Goal: Transaction & Acquisition: Purchase product/service

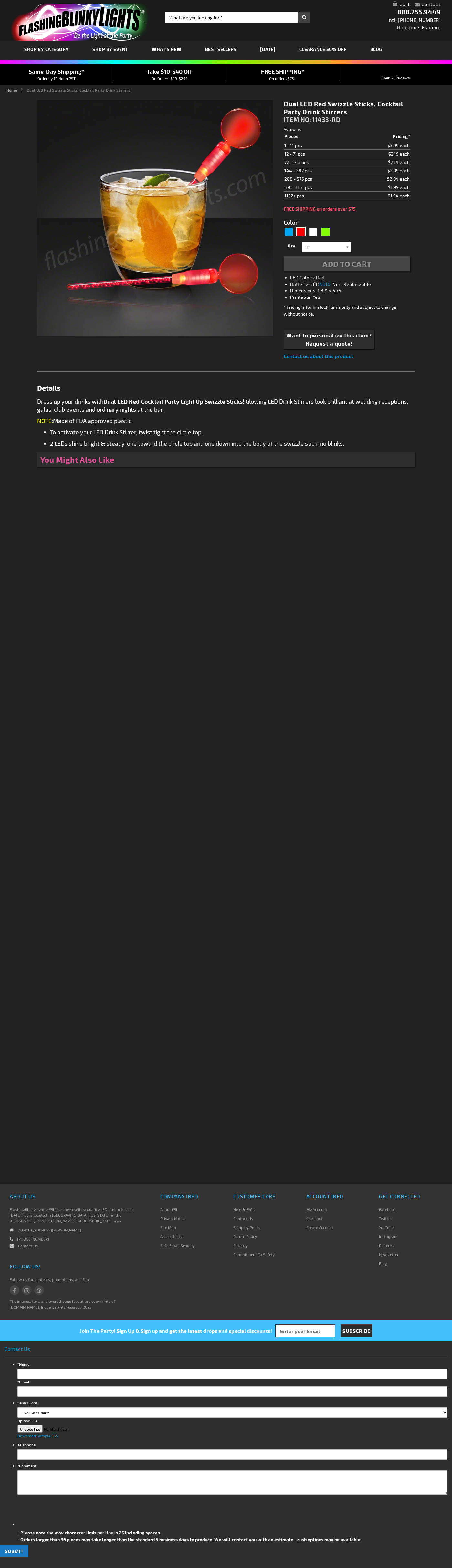
type input "5641"
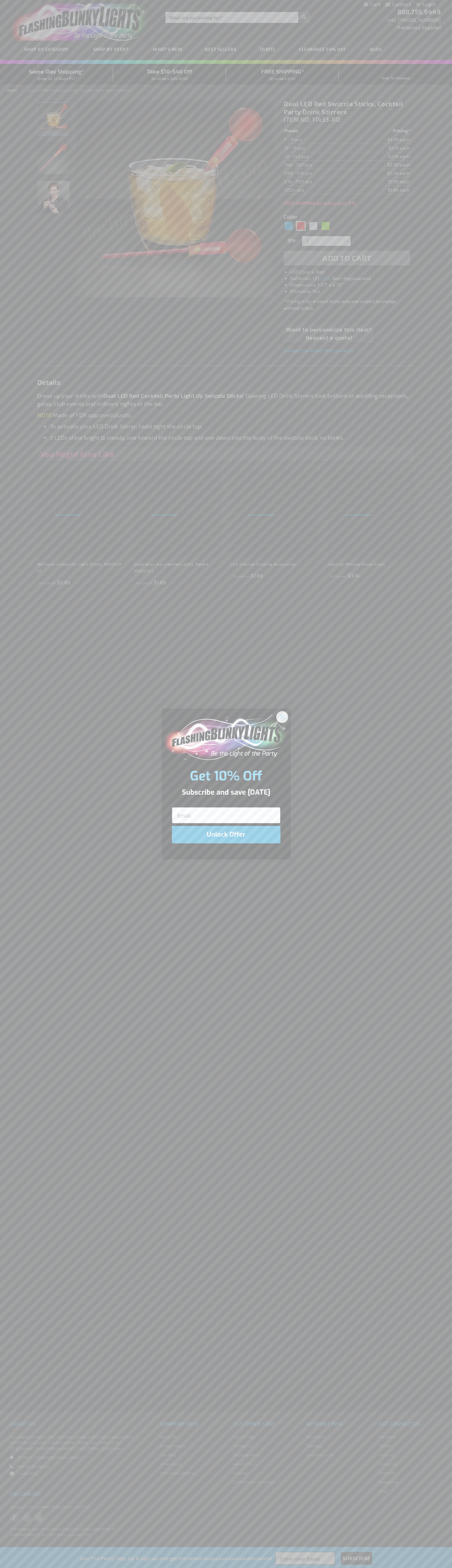
click at [282, 716] on icon "Close dialog" at bounding box center [281, 716] width 4 height 4
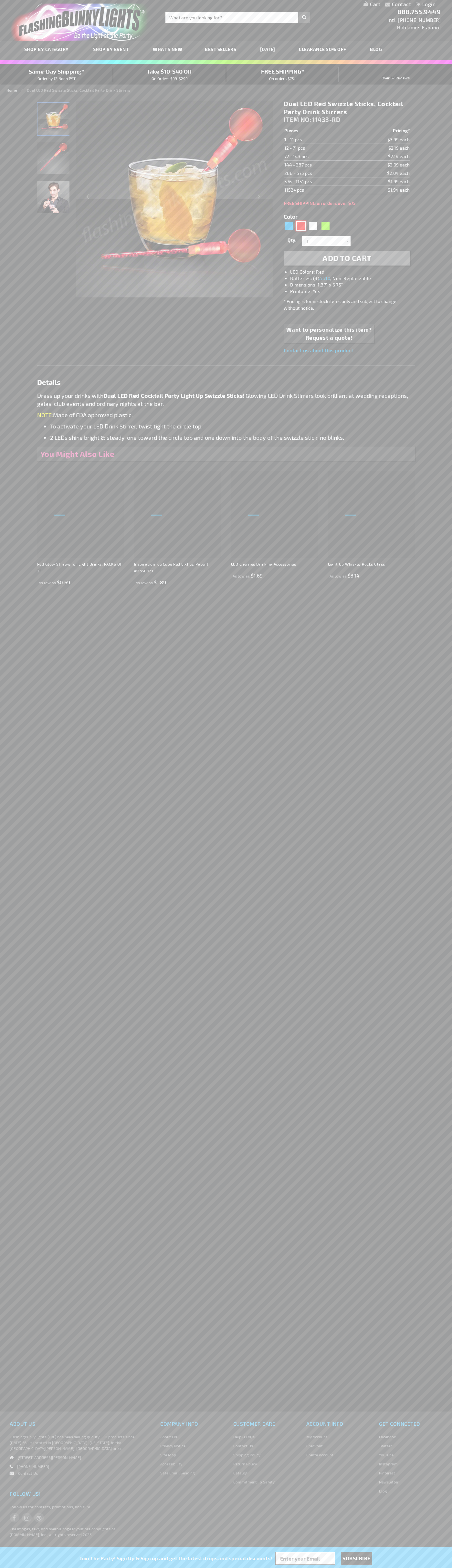
click at [300, 226] on div "Red" at bounding box center [301, 226] width 10 height 10
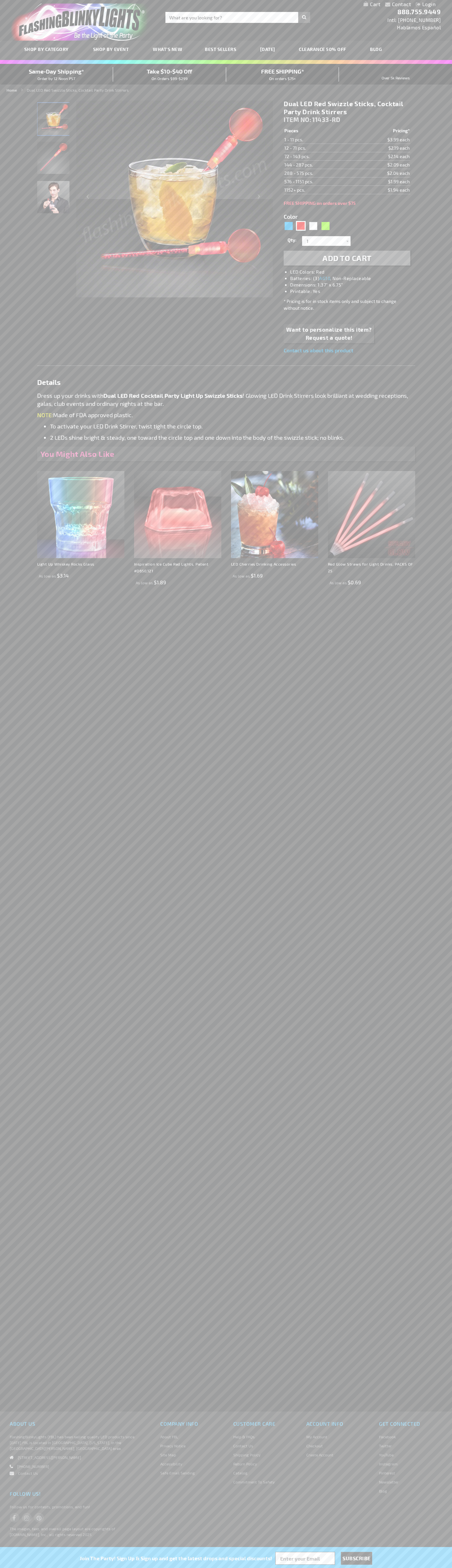
click at [347, 258] on span "Add to Cart" at bounding box center [347, 257] width 49 height 9
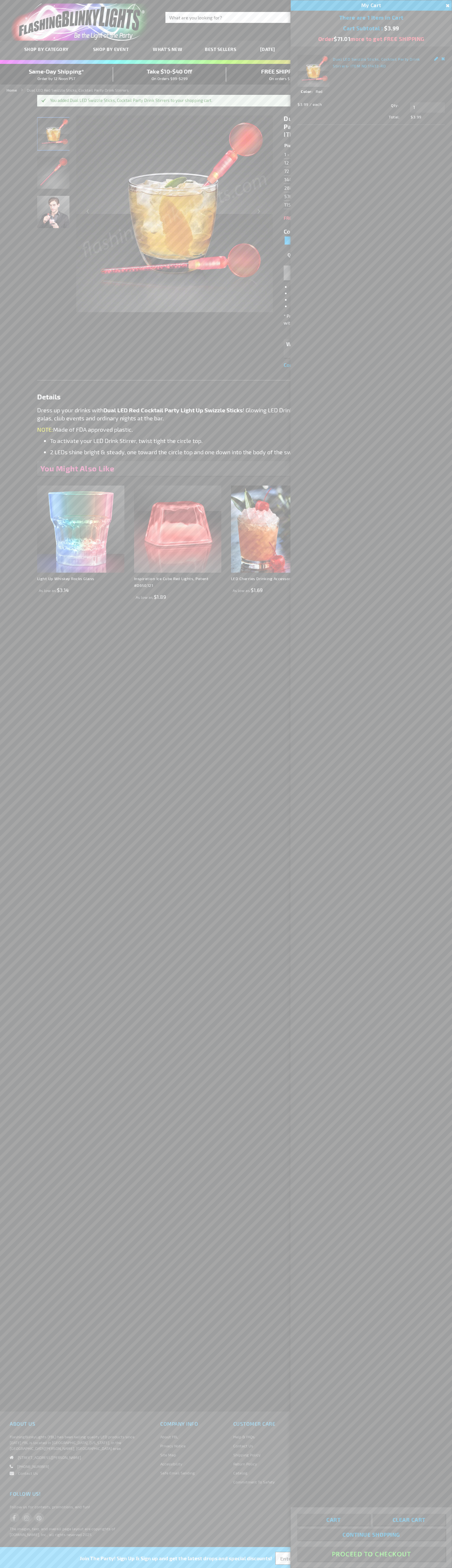
click at [371, 1554] on button "Proceed To Checkout" at bounding box center [371, 1554] width 148 height 15
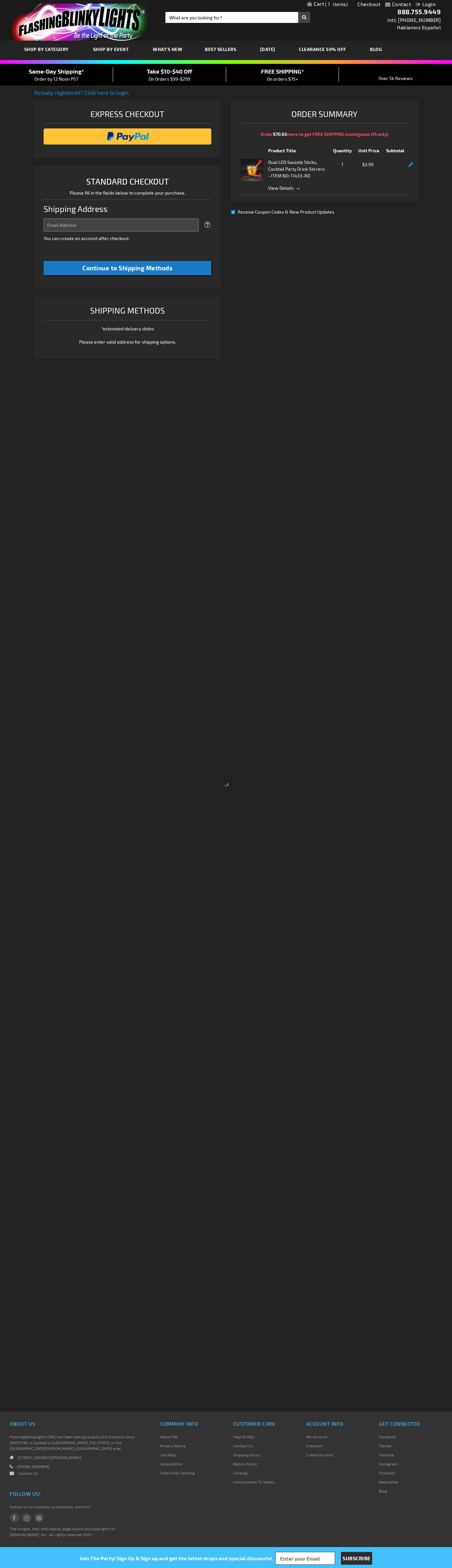
select select "US"
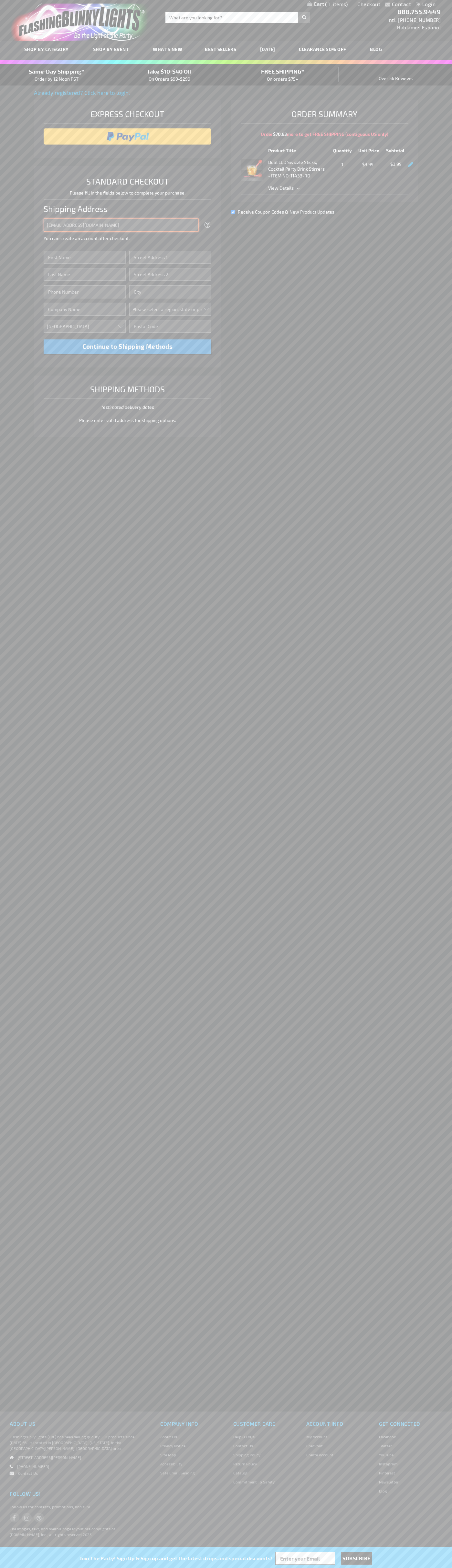
type input "johnsmith005@storebotmail.joonix.net"
type input "John"
type input "76 Ninth Avenue"
type input "First floor"
type input "new york"
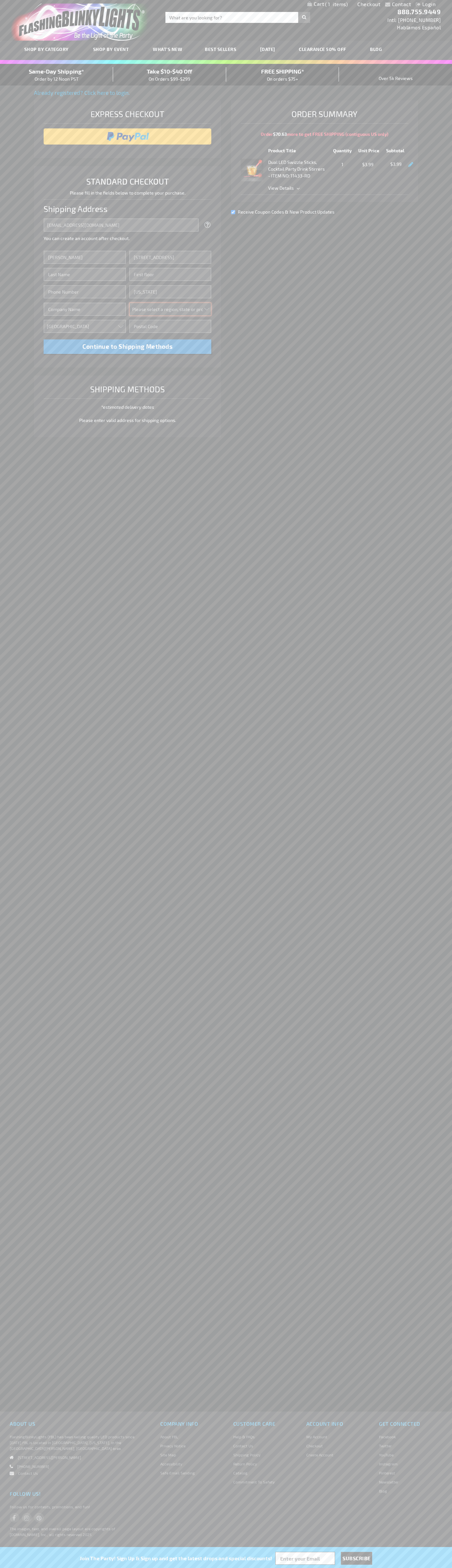
select select "43"
type input "10011"
type input "Smith"
type input "6502530000"
type input "John Smith"
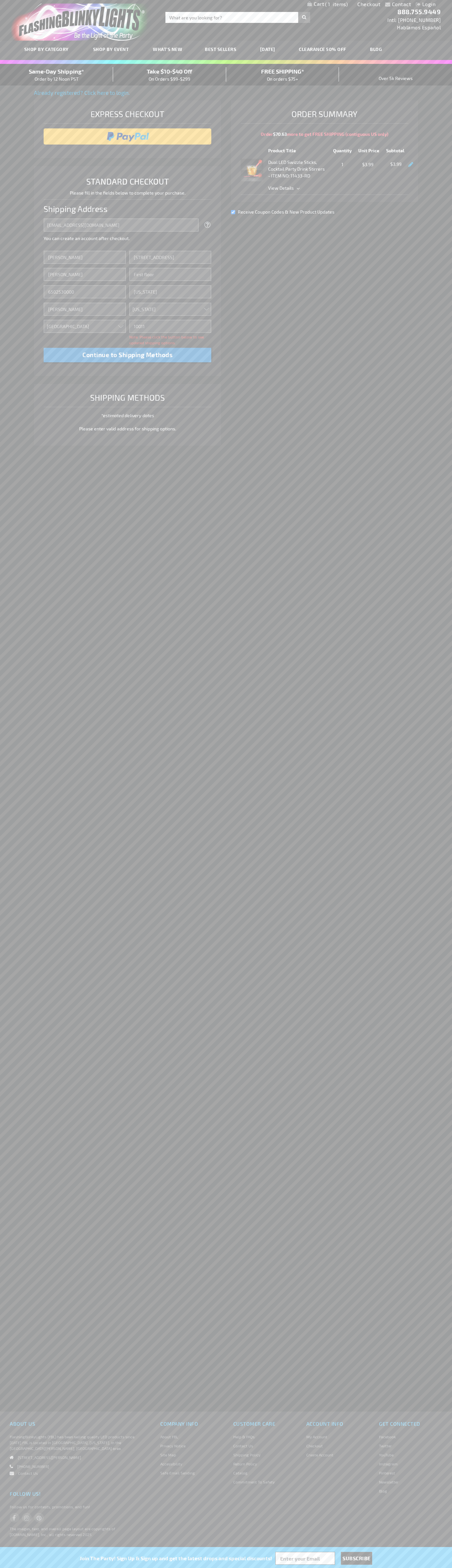
click at [57, 75] on div "Same-Day Shipping* Order by 12 Noon PST" at bounding box center [57, 74] width 113 height 15
click at [127, 136] on input "image" at bounding box center [127, 136] width 161 height 13
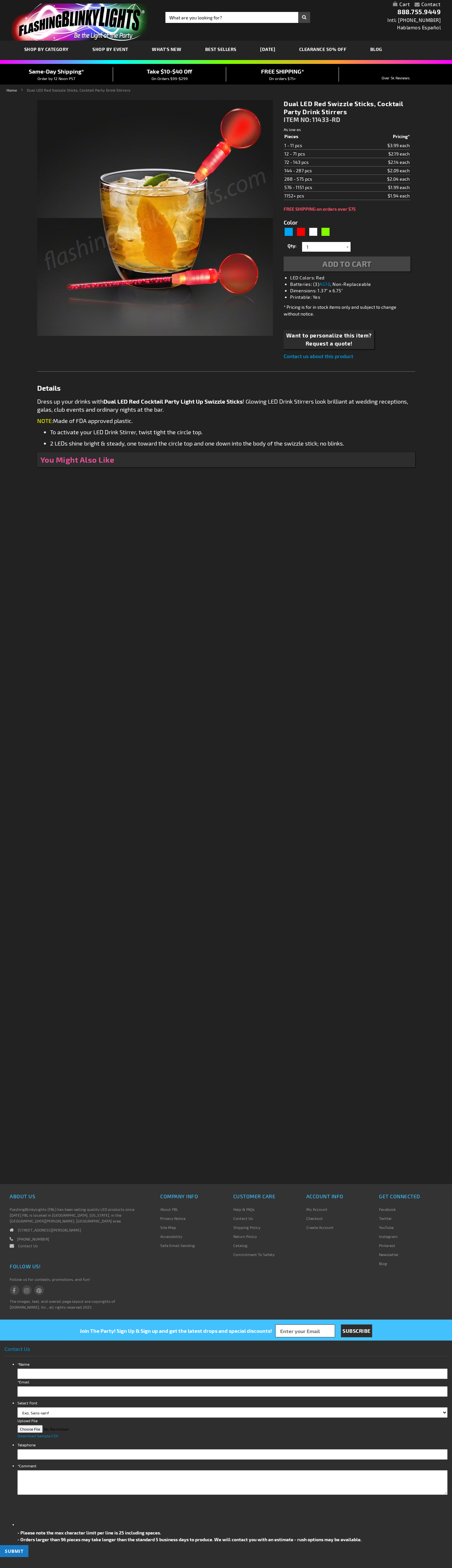
type input "5641"
